Goal: Navigation & Orientation: Find specific page/section

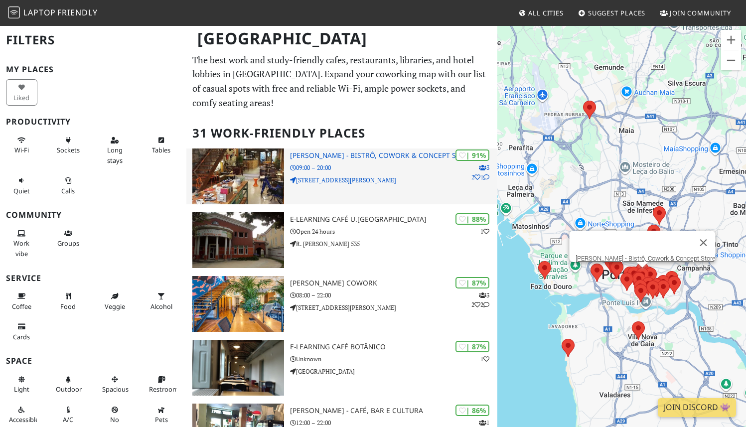
click at [480, 178] on p "3 2 1" at bounding box center [480, 172] width 18 height 19
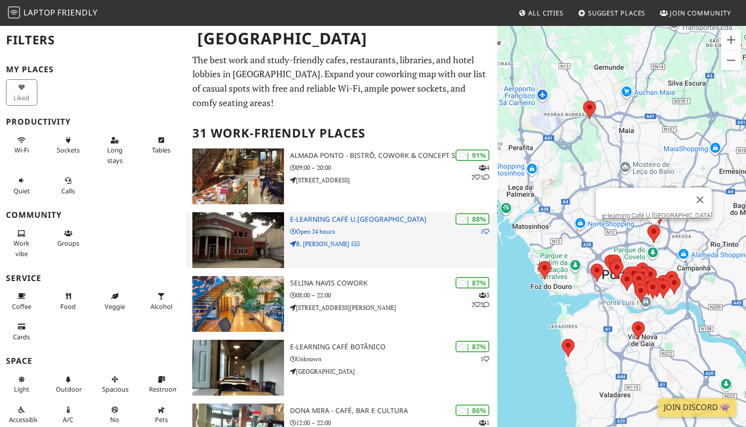
click at [360, 221] on h3 "e-learning Café U.[GEOGRAPHIC_DATA]" at bounding box center [393, 219] width 207 height 8
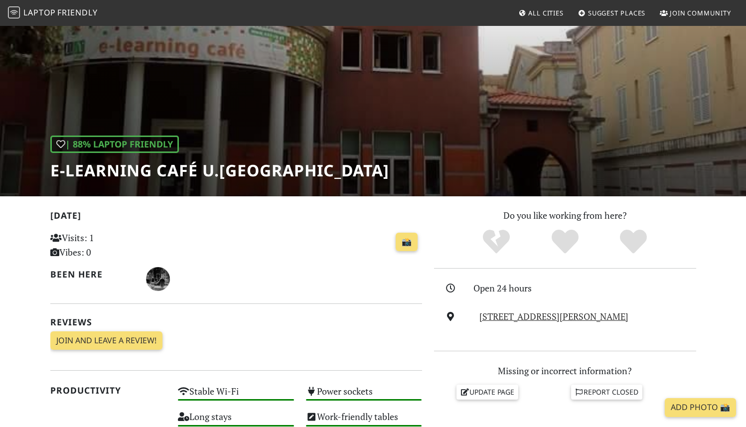
scroll to position [175, 0]
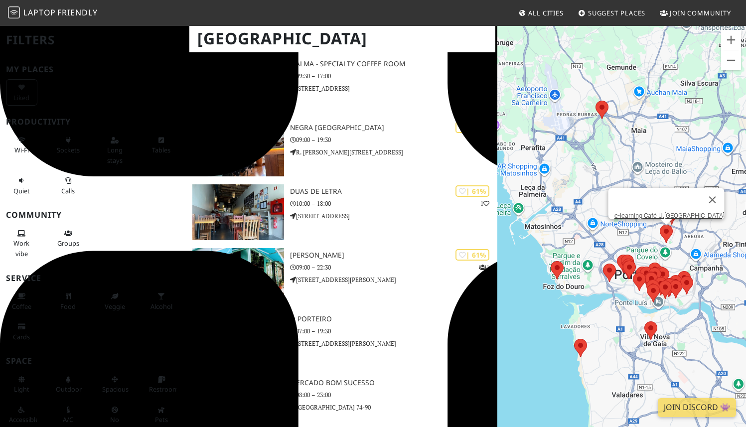
scroll to position [1761, 0]
